Goal: Task Accomplishment & Management: Manage account settings

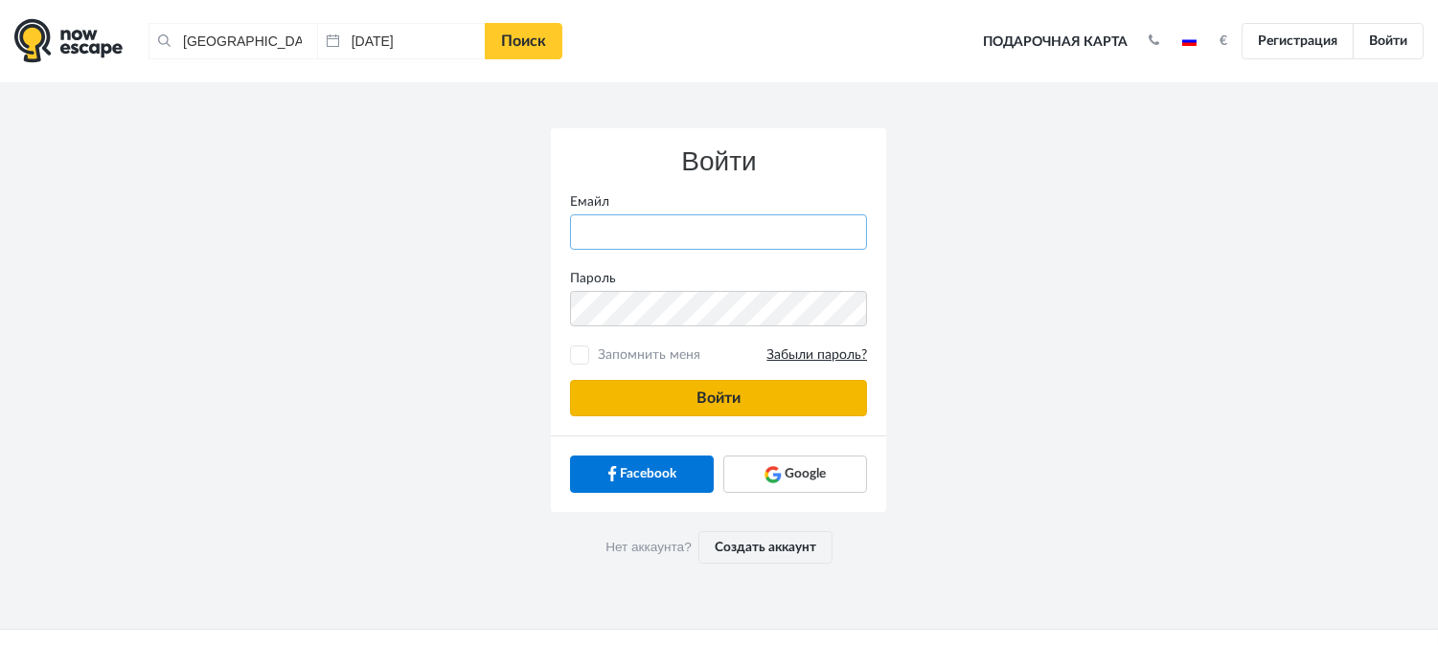
type input "anatoly@imaginaris.ee"
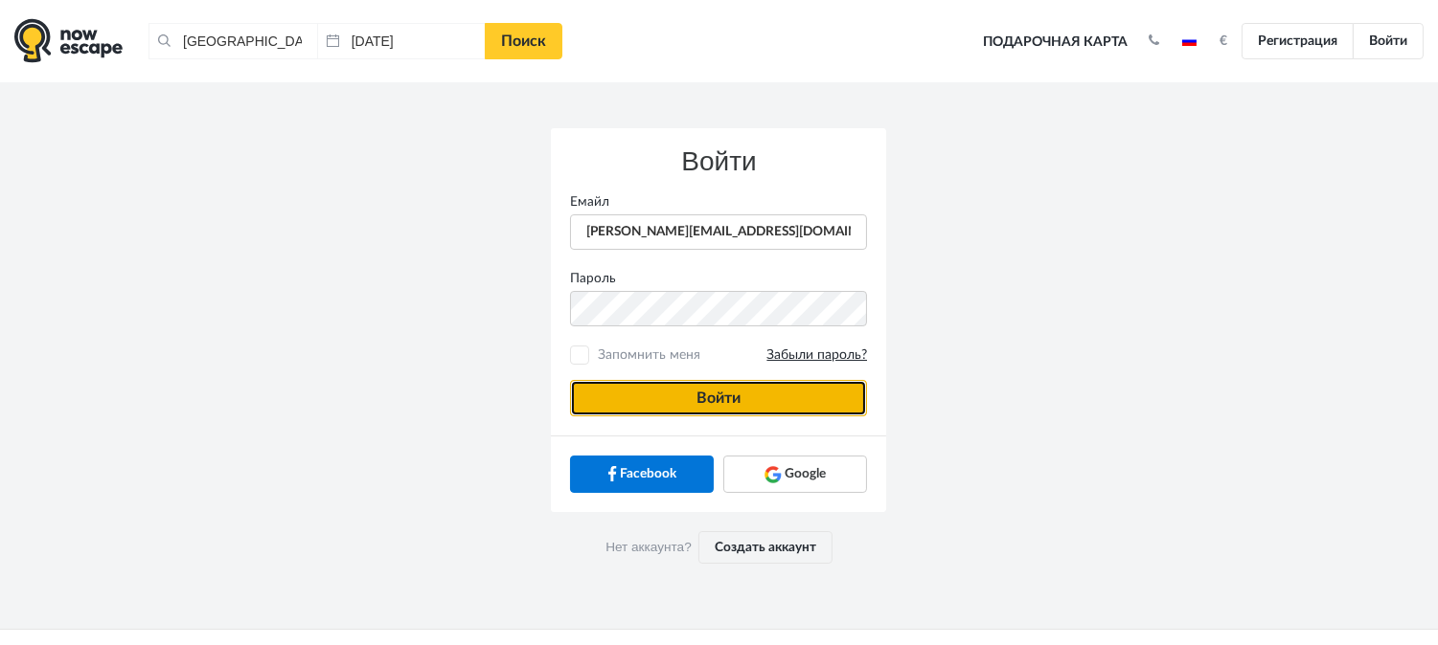
click at [724, 406] on button "Войти" at bounding box center [718, 398] width 297 height 36
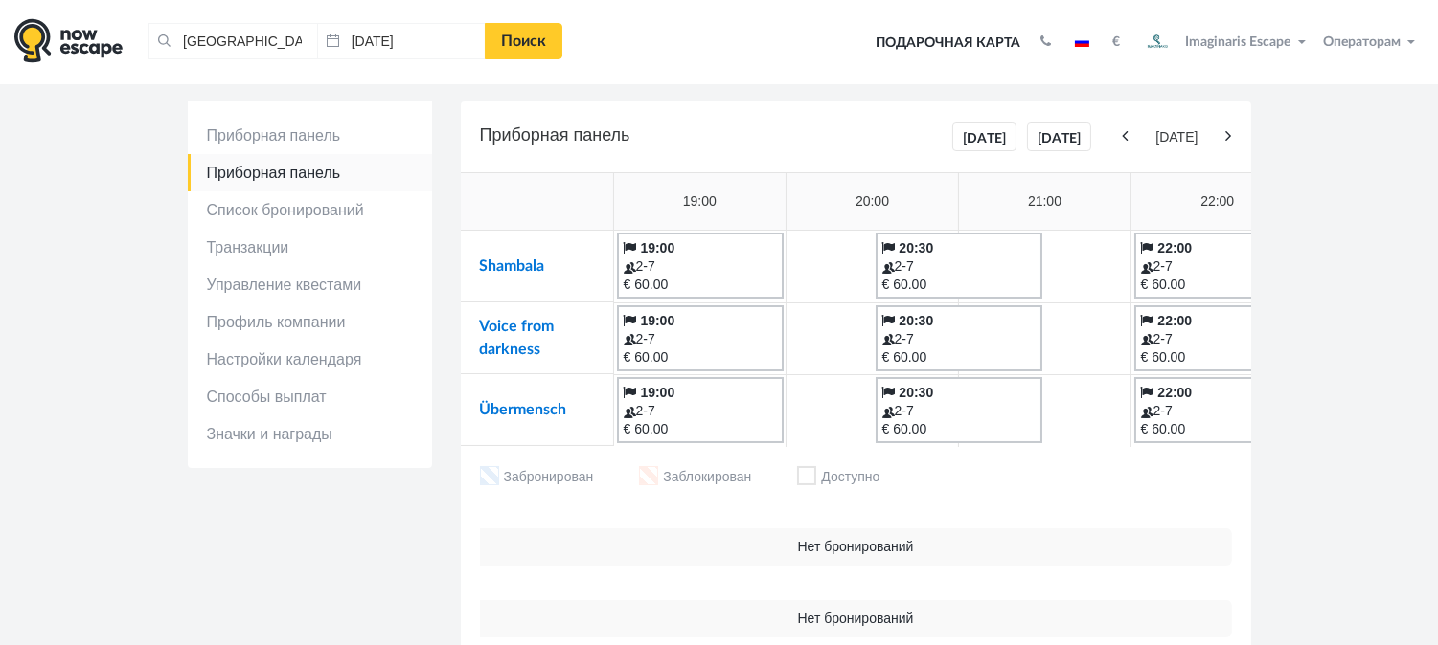
scroll to position [87, 0]
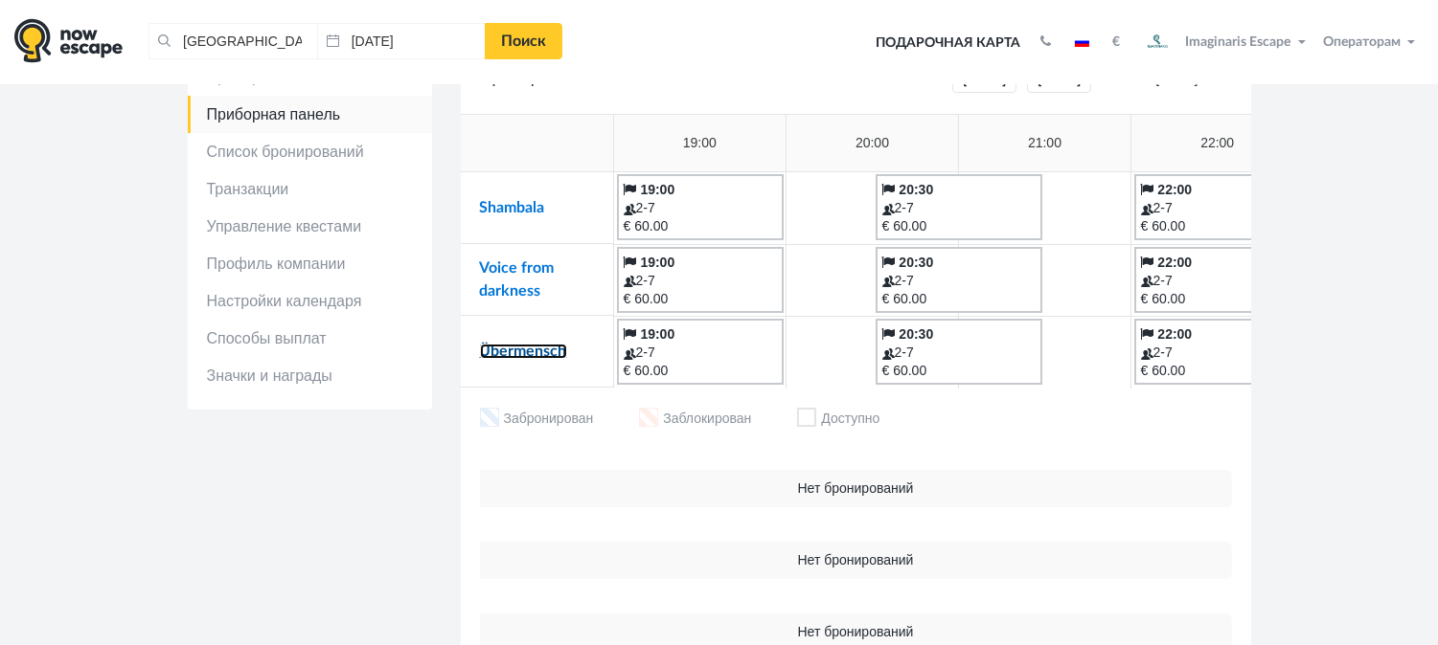
click at [552, 355] on link "Übermensch" at bounding box center [523, 351] width 87 height 15
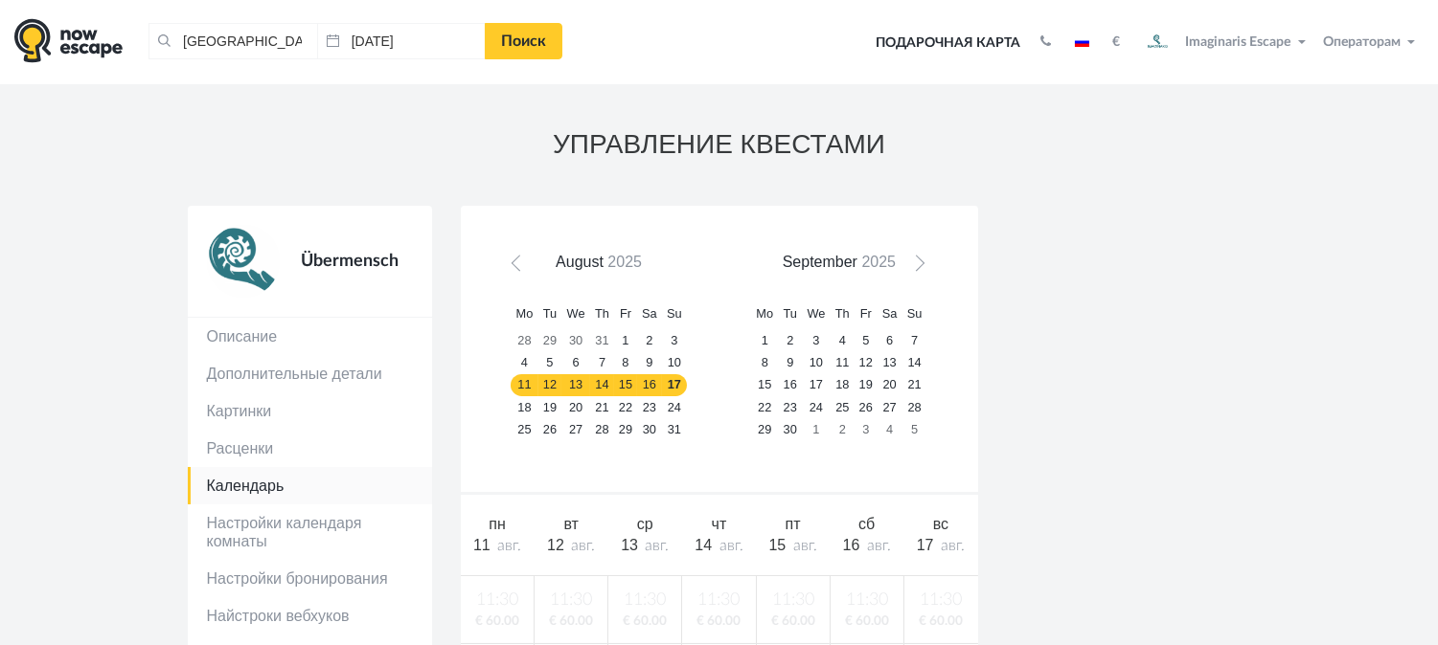
scroll to position [157, 0]
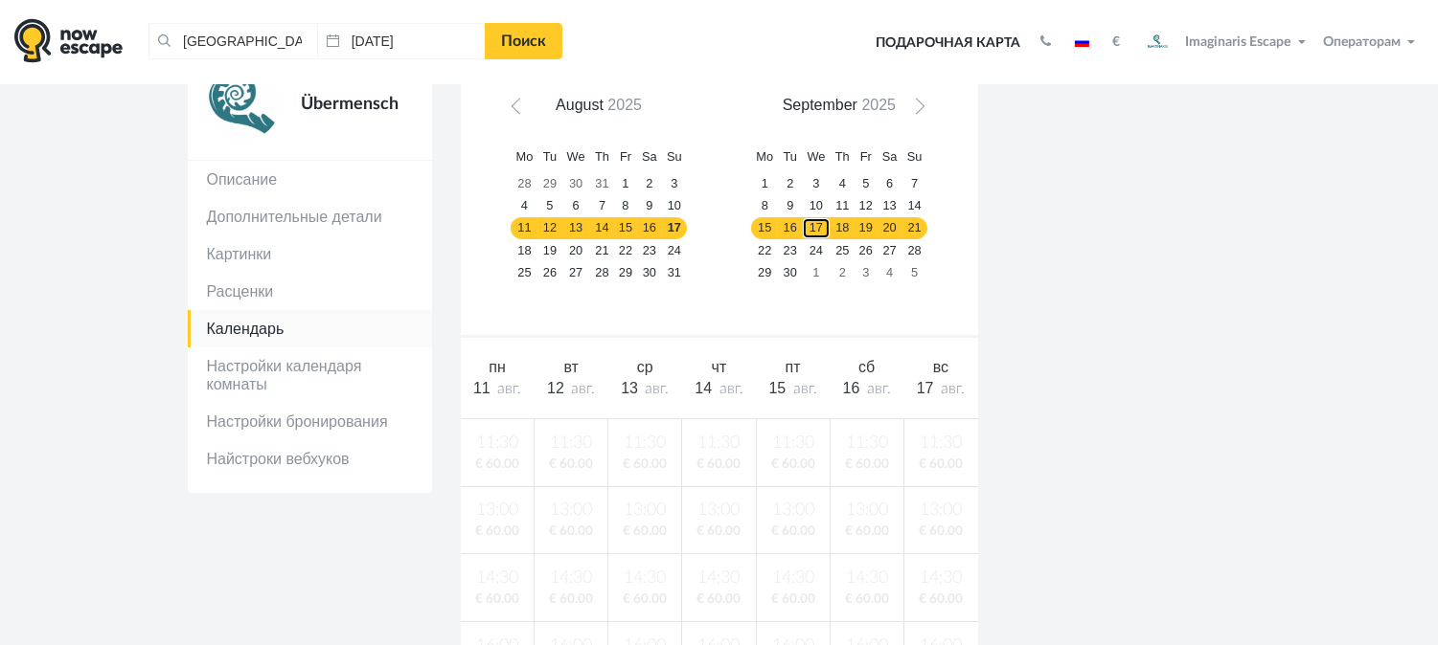
click at [809, 237] on link "17" at bounding box center [816, 228] width 29 height 22
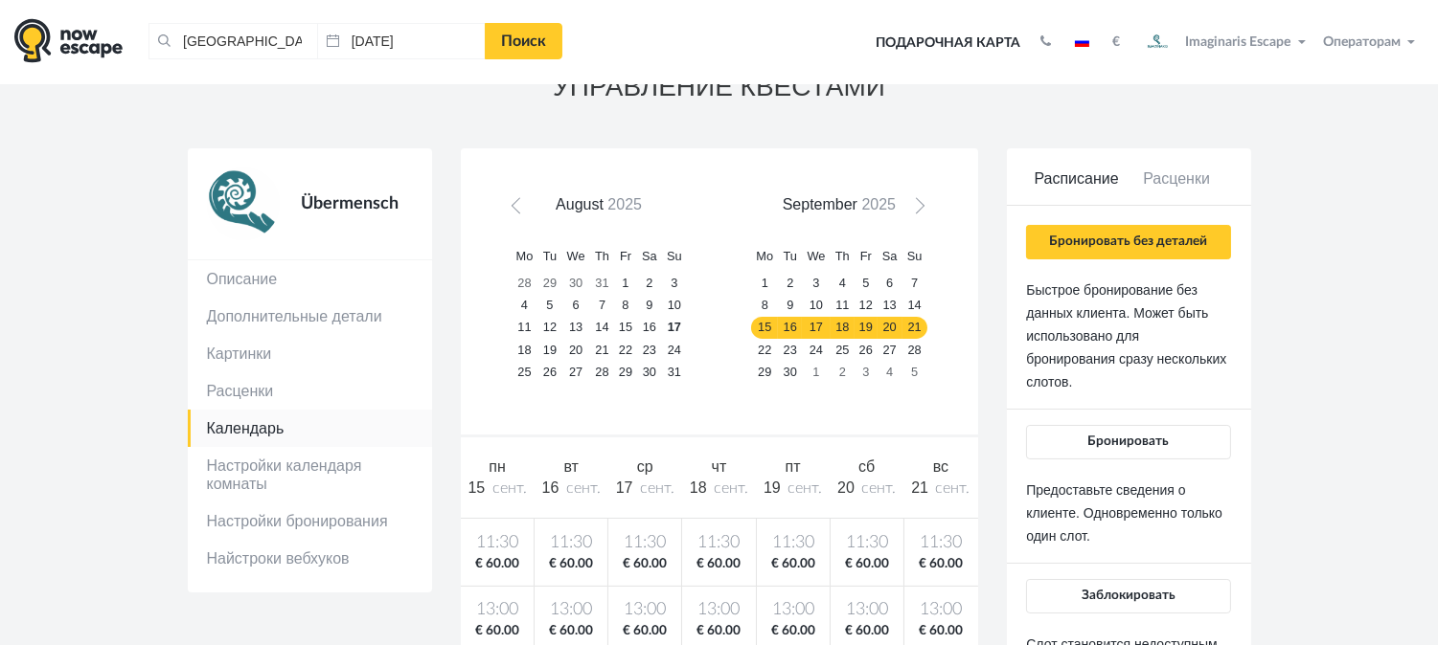
scroll to position [50, 0]
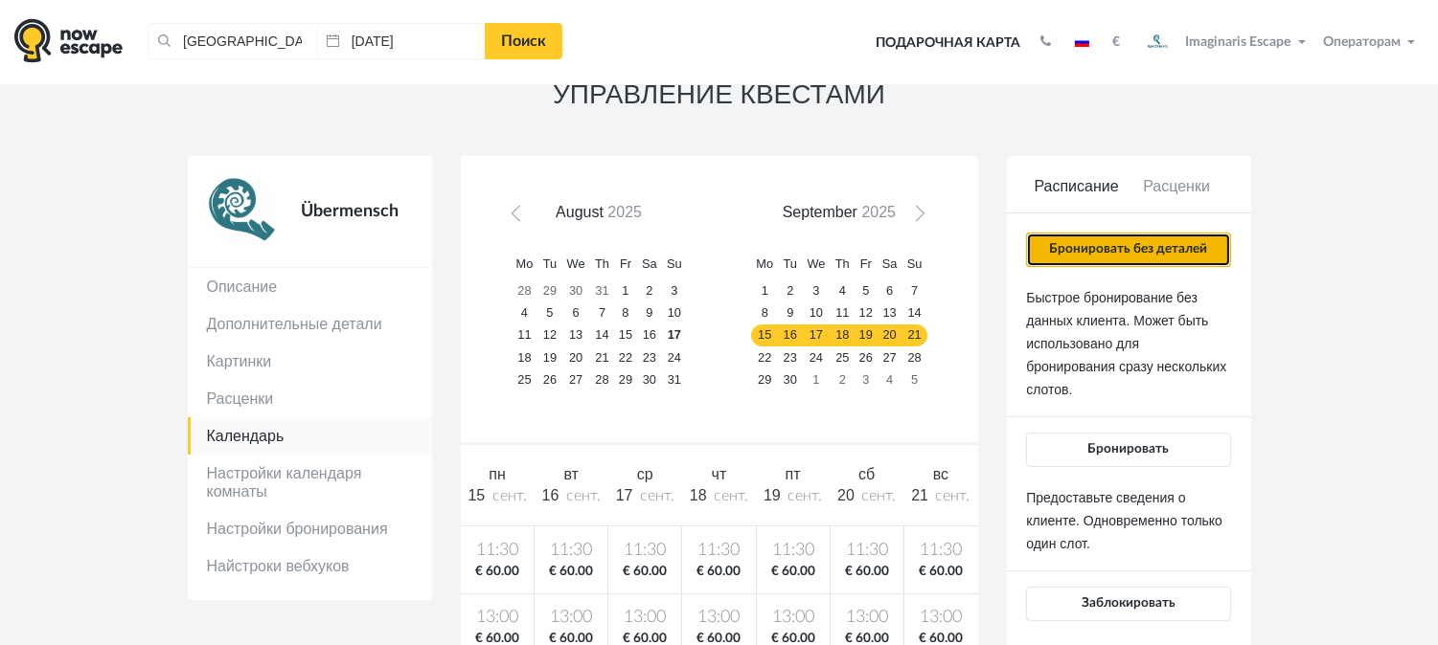
click at [1212, 255] on button "Бронировать без деталей" at bounding box center [1128, 250] width 204 height 34
